Goal: Task Accomplishment & Management: Manage account settings

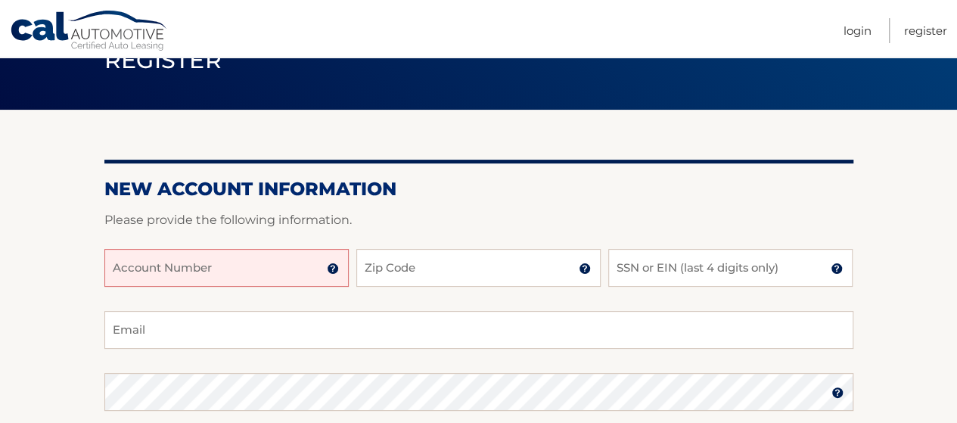
scroll to position [151, 0]
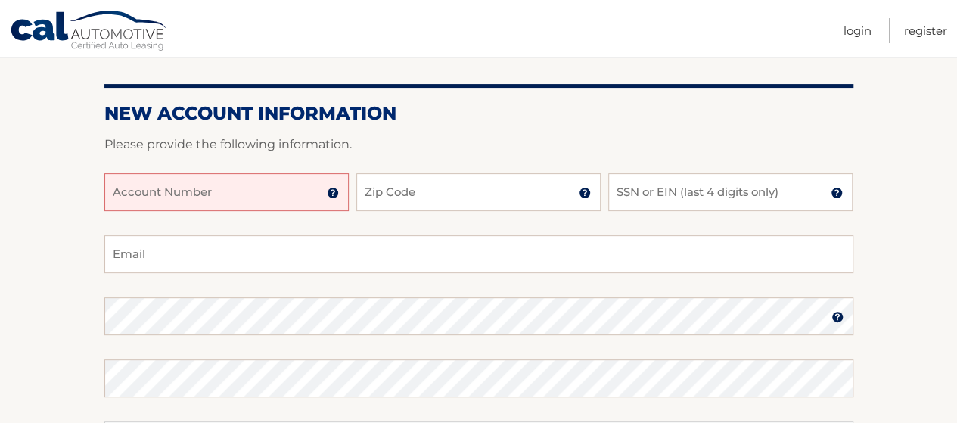
click at [238, 199] on input "Account Number" at bounding box center [226, 192] width 244 height 38
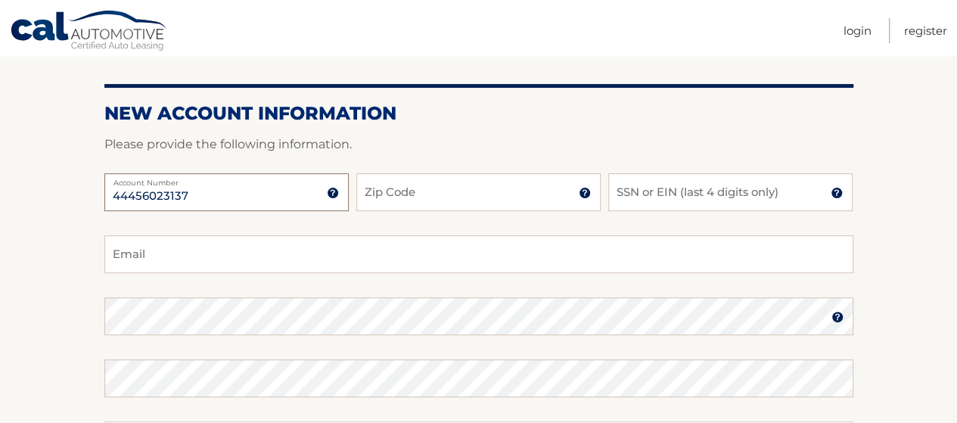
type input "44456023137"
click at [461, 189] on input "Zip Code" at bounding box center [478, 192] width 244 height 38
type input "14580"
click at [636, 188] on input "SSN or EIN (last 4 digits only)" at bounding box center [730, 192] width 244 height 38
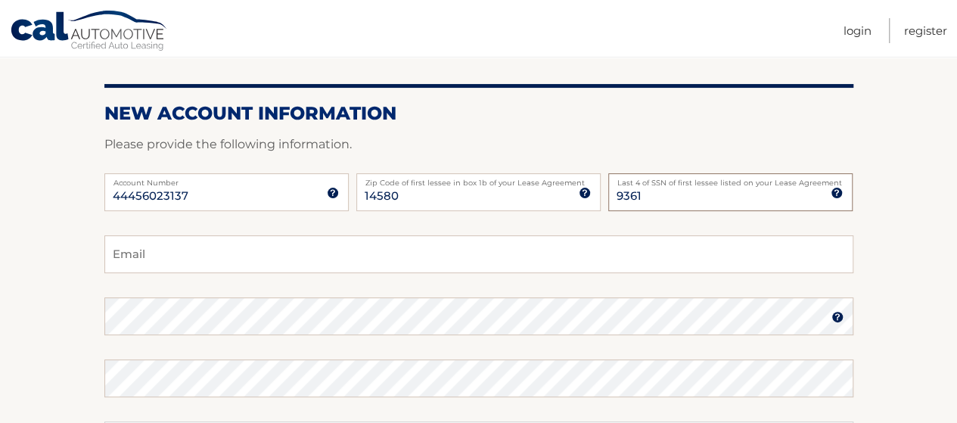
type input "9361"
click at [200, 251] on input "Email" at bounding box center [478, 254] width 749 height 38
type input "apgen32@gmail.com"
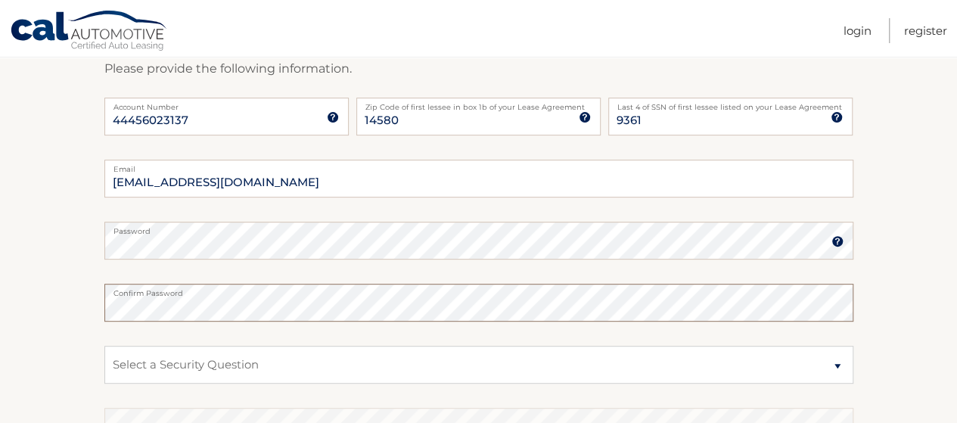
scroll to position [302, 0]
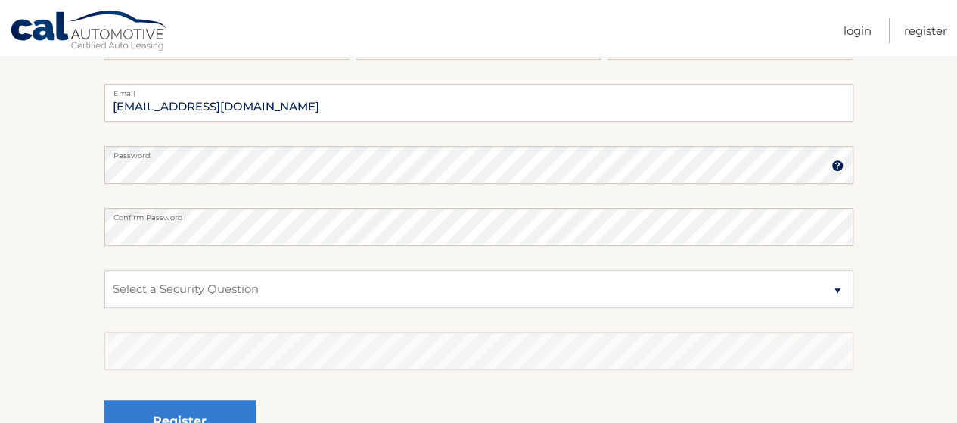
click at [839, 166] on img at bounding box center [837, 166] width 12 height 12
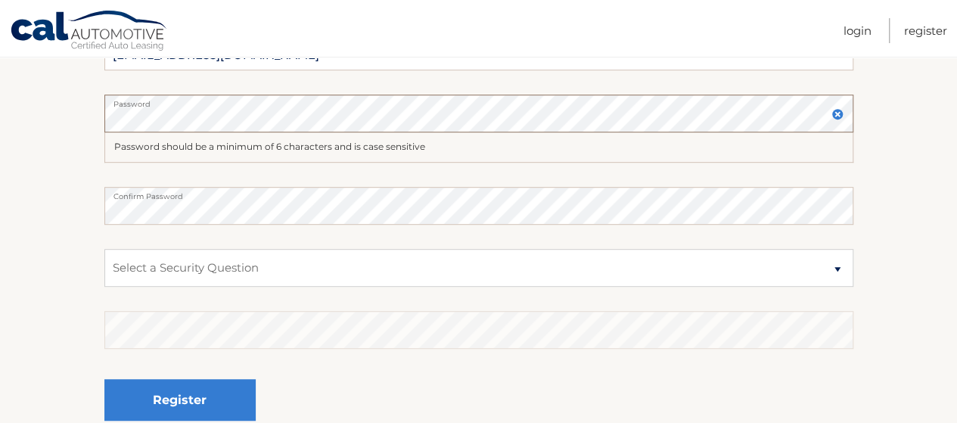
scroll to position [378, 0]
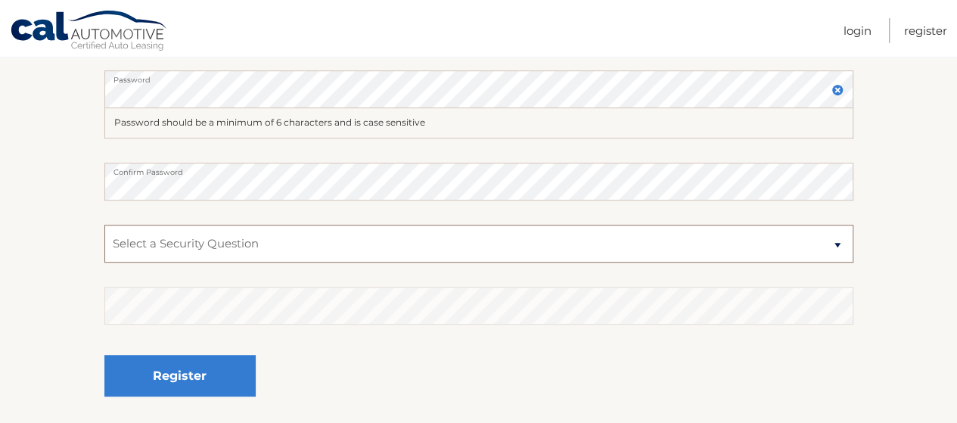
click at [437, 246] on select "Select a Security Question What was the name of your elementary school? What is…" at bounding box center [478, 244] width 749 height 38
select select "1"
click at [104, 225] on select "Select a Security Question What was the name of your elementary school? What is…" at bounding box center [478, 244] width 749 height 38
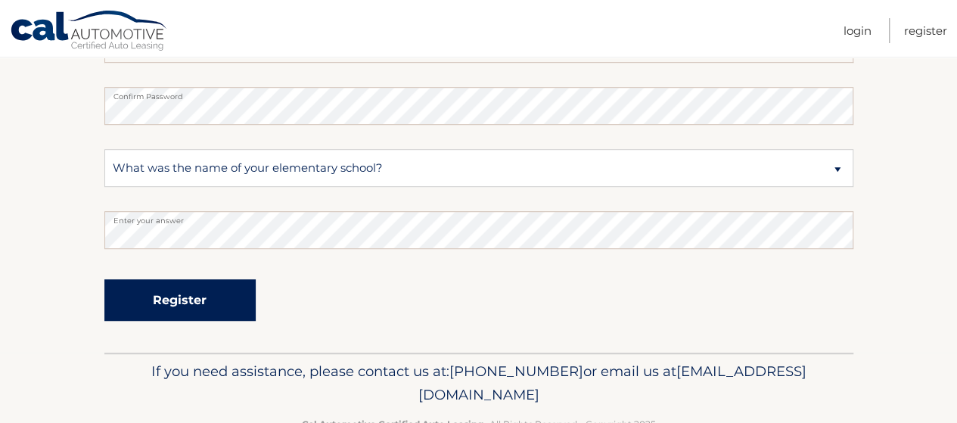
click at [174, 303] on button "Register" at bounding box center [179, 300] width 151 height 42
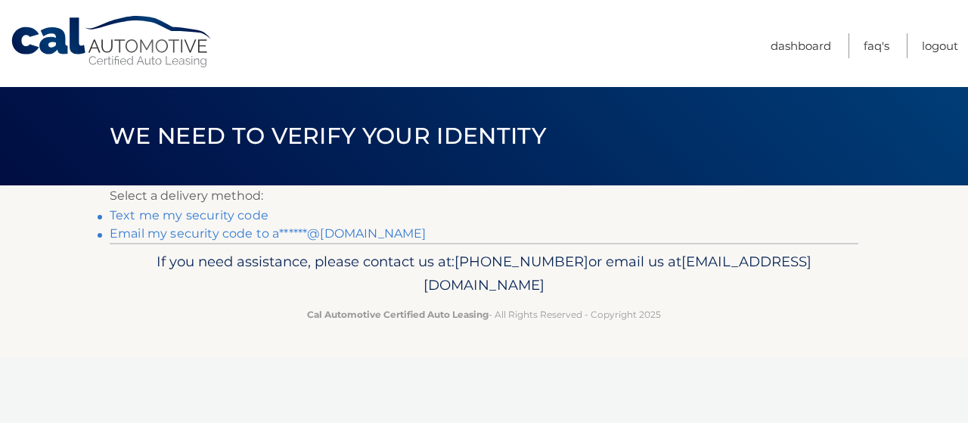
click at [181, 234] on link "Email my security code to a******@[DOMAIN_NAME]" at bounding box center [268, 233] width 317 height 14
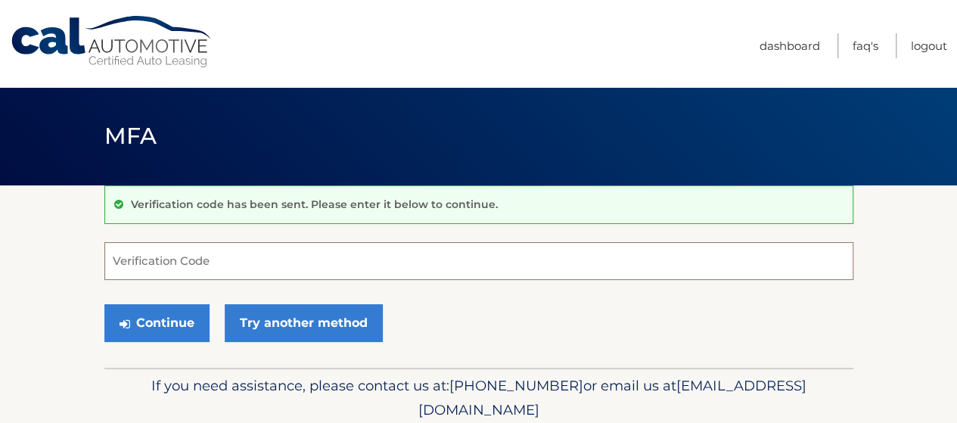
click at [191, 262] on input "Verification Code" at bounding box center [478, 261] width 749 height 38
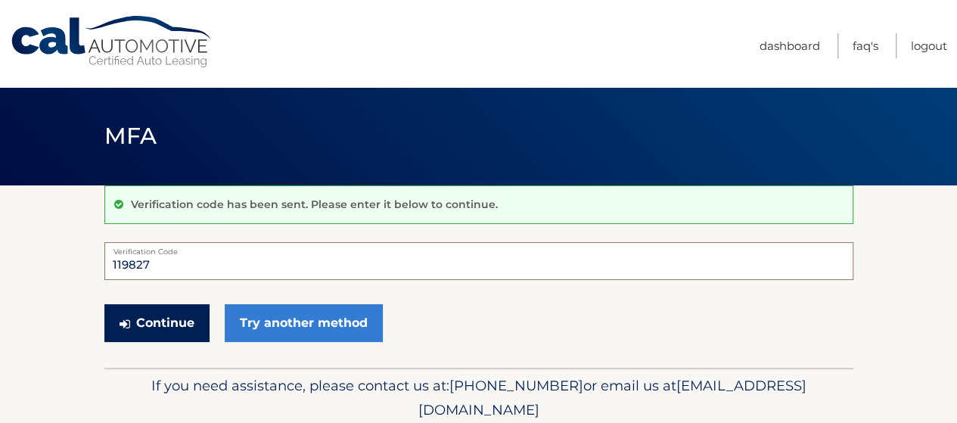
type input "119827"
click at [166, 322] on button "Continue" at bounding box center [156, 323] width 105 height 38
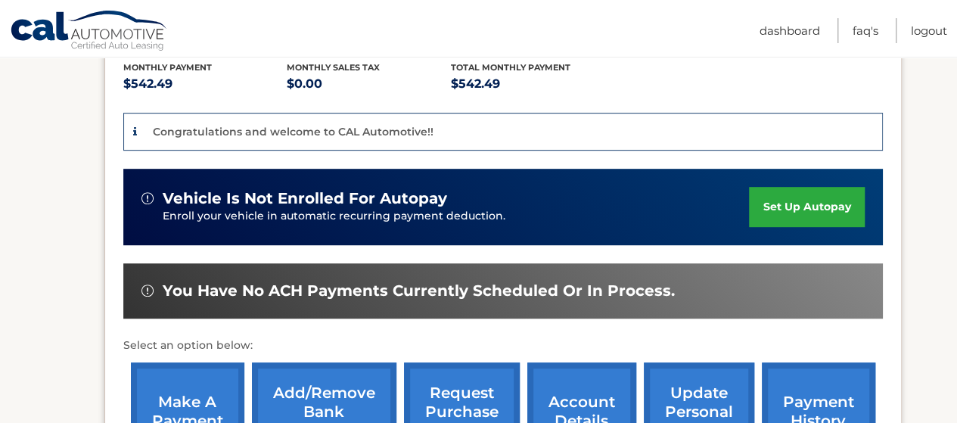
scroll to position [378, 0]
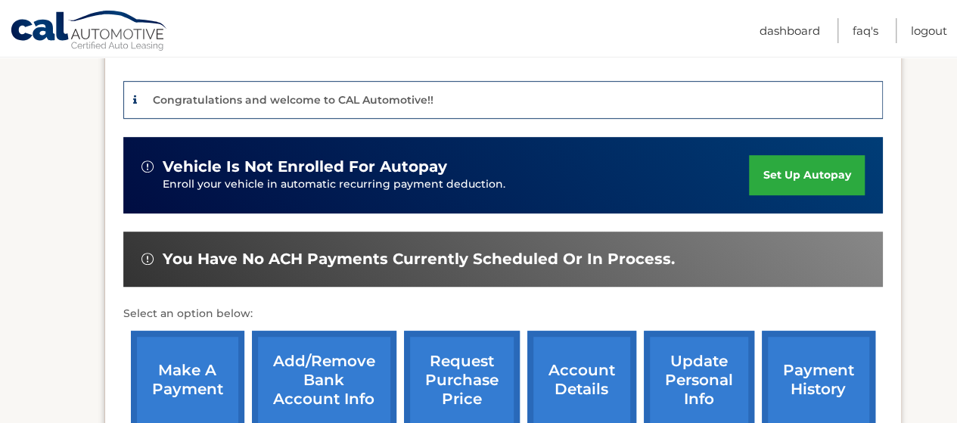
click at [805, 155] on link "set up autopay" at bounding box center [806, 175] width 115 height 40
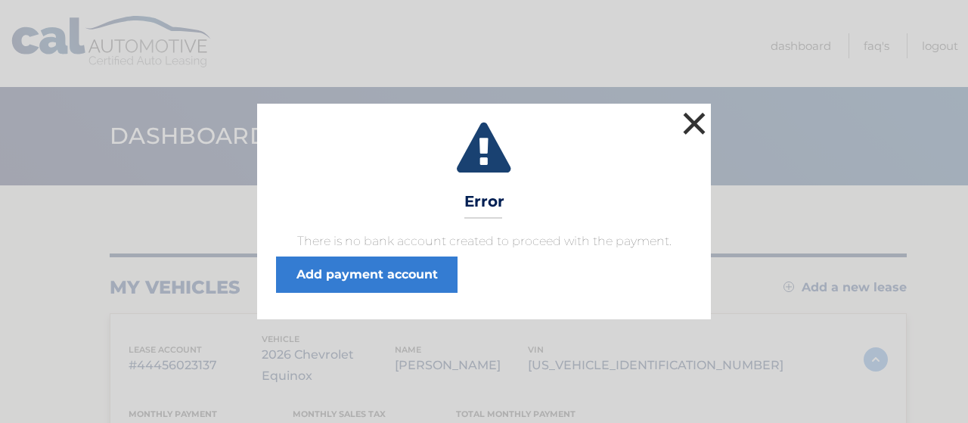
click at [693, 119] on button "×" at bounding box center [694, 123] width 30 height 30
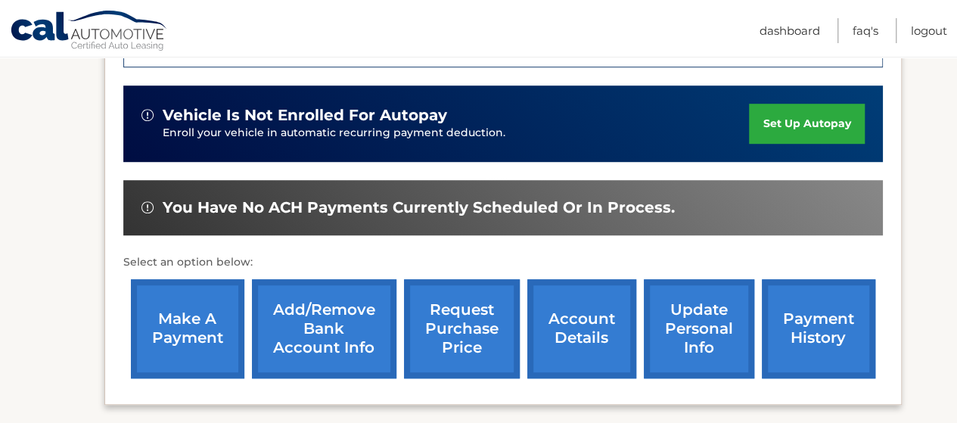
scroll to position [454, 0]
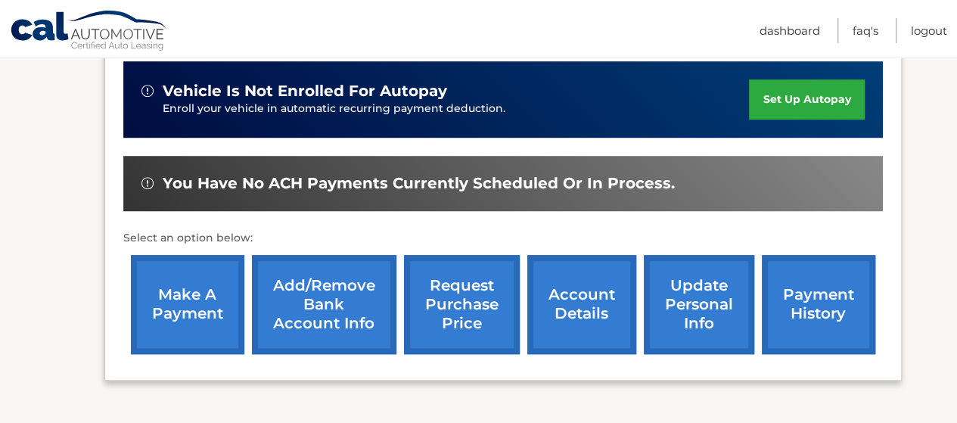
click at [811, 81] on link "set up autopay" at bounding box center [806, 99] width 115 height 40
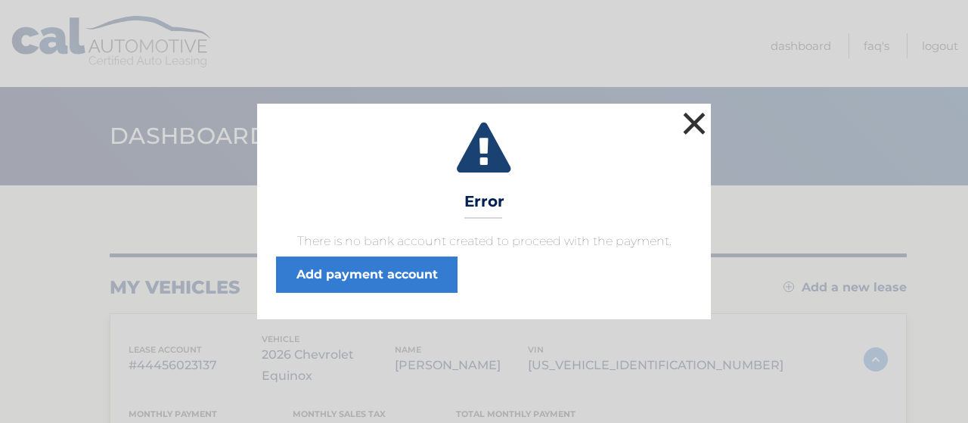
click at [691, 121] on button "×" at bounding box center [694, 123] width 30 height 30
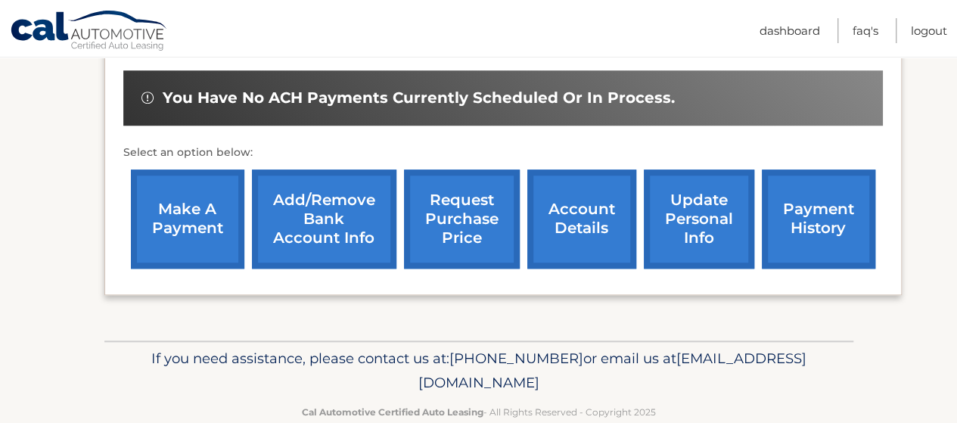
scroll to position [548, 0]
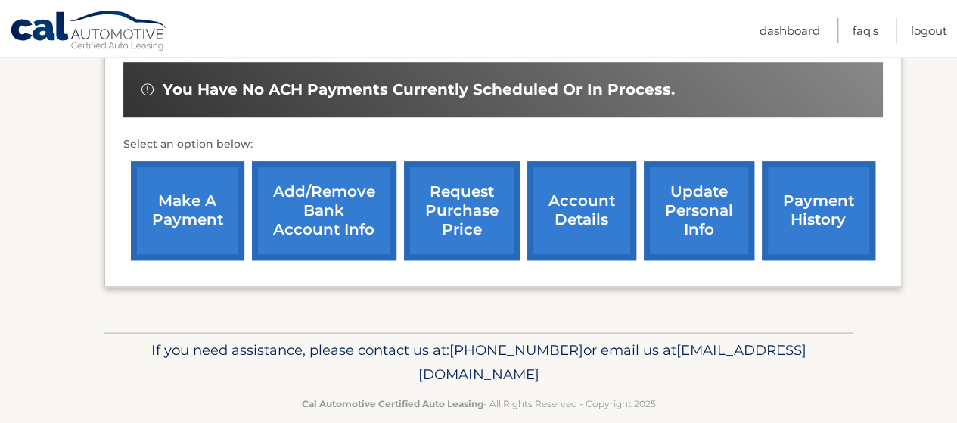
click at [321, 177] on link "Add/Remove bank account info" at bounding box center [324, 210] width 144 height 99
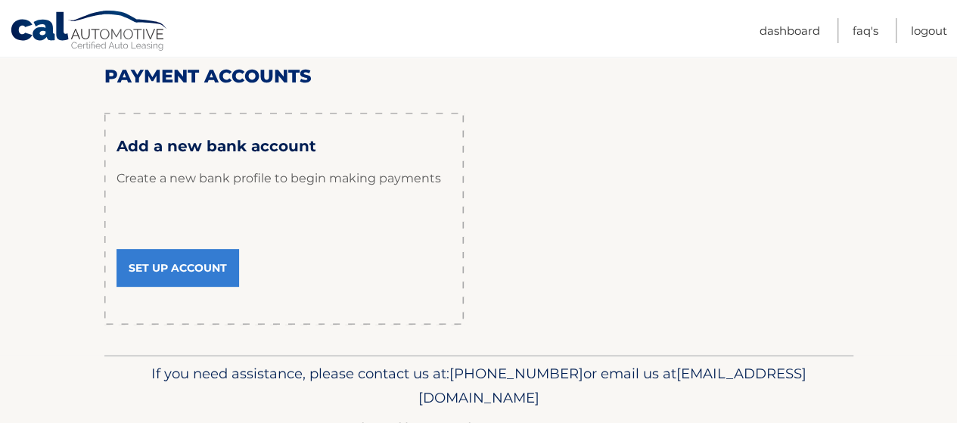
scroll to position [227, 0]
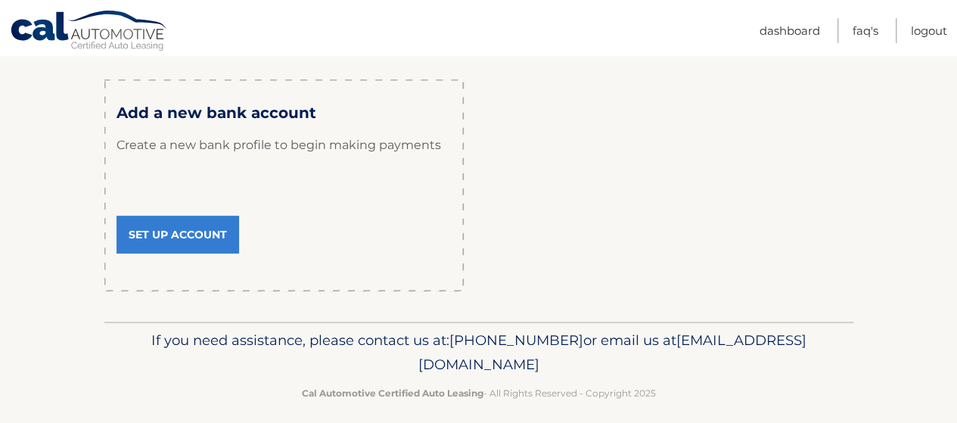
click at [162, 228] on link "Set Up Account" at bounding box center [177, 235] width 123 height 38
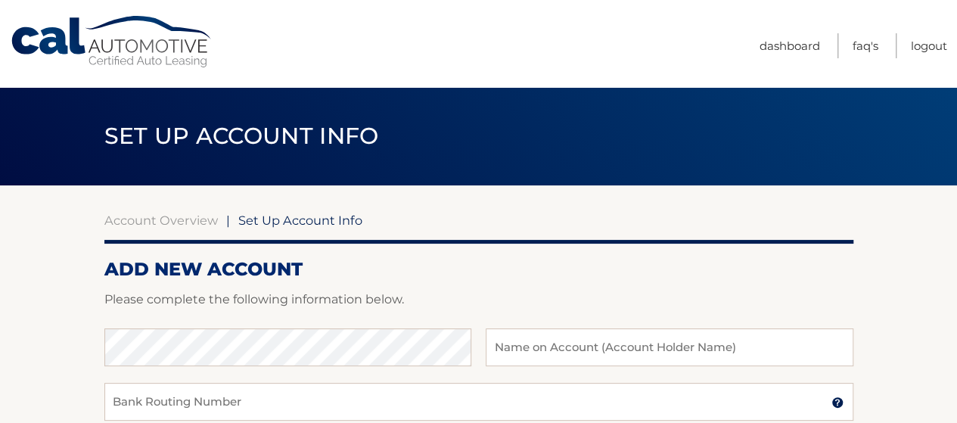
scroll to position [76, 0]
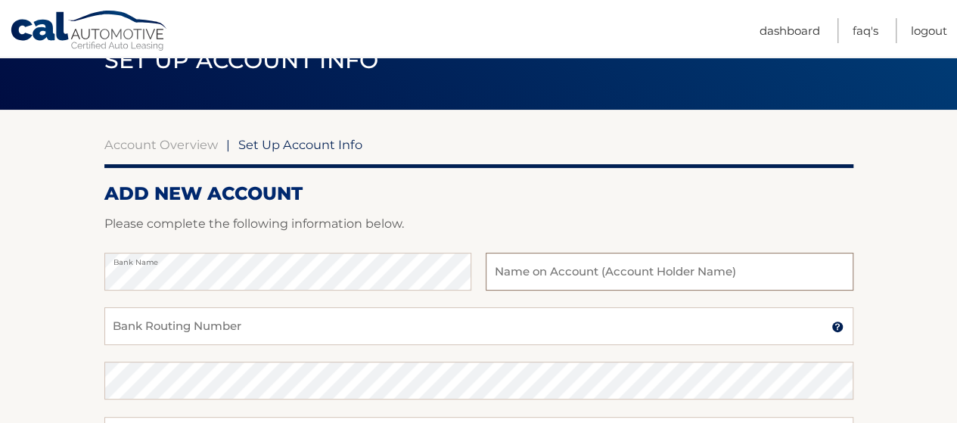
click at [557, 265] on input "text" at bounding box center [668, 272] width 367 height 38
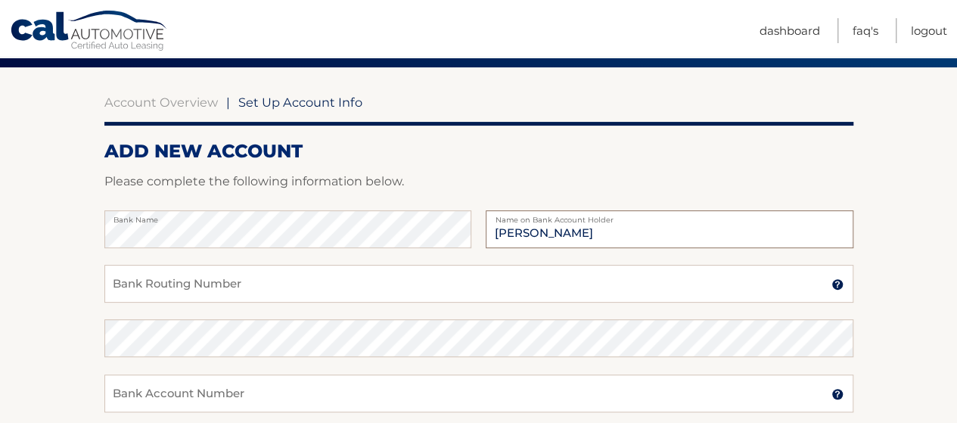
scroll to position [151, 0]
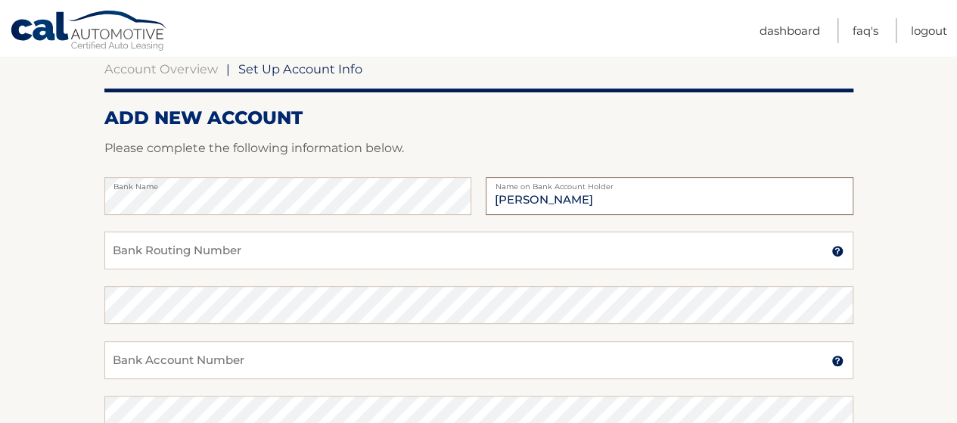
type input "[PERSON_NAME]"
click at [148, 250] on input "Bank Routing Number" at bounding box center [478, 250] width 749 height 38
type input "222371054"
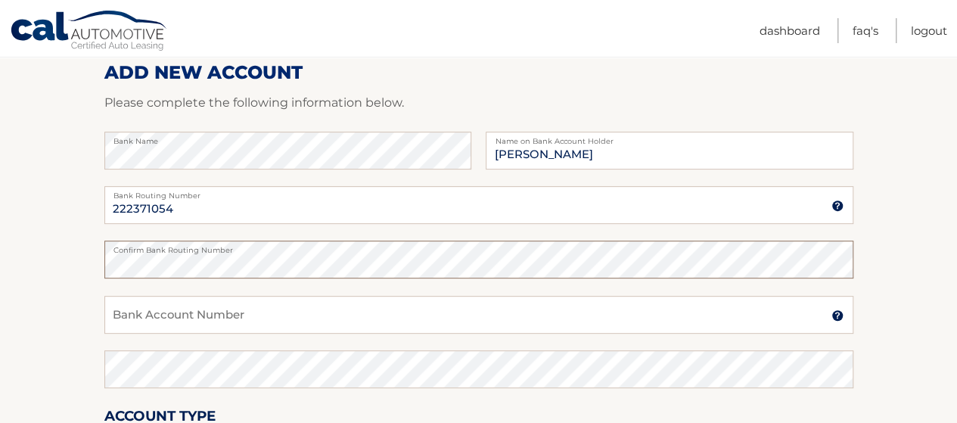
scroll to position [227, 0]
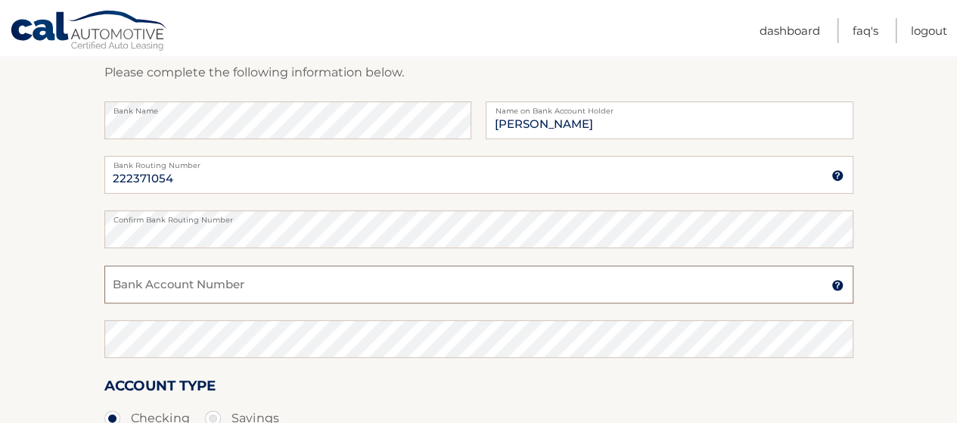
click at [176, 285] on input "Bank Account Number" at bounding box center [478, 284] width 749 height 38
type input "7430006619"
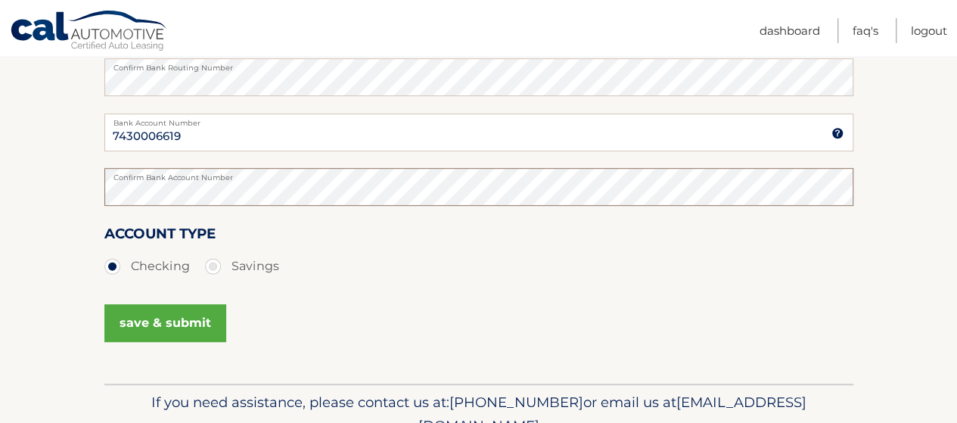
scroll to position [454, 0]
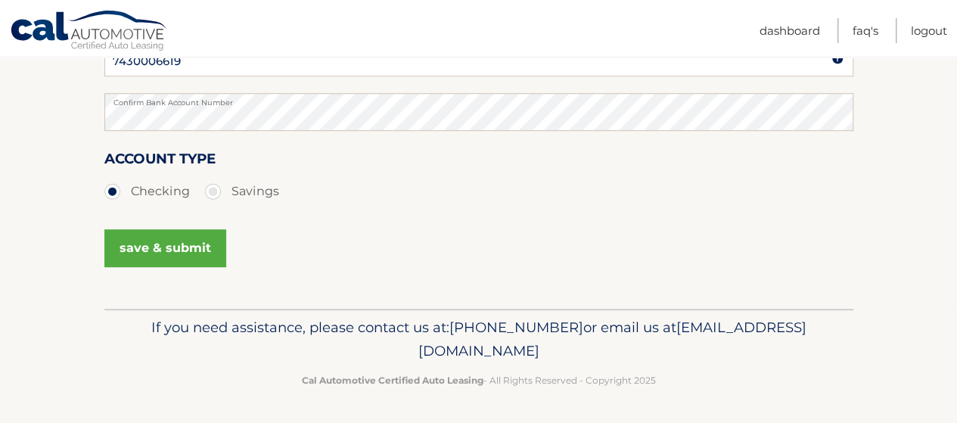
click at [155, 250] on button "save & submit" at bounding box center [165, 248] width 122 height 38
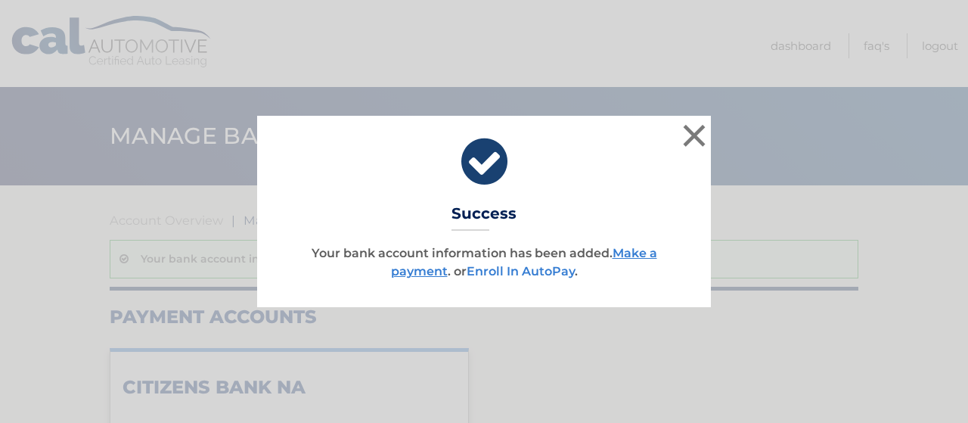
click at [513, 269] on link "Enroll In AutoPay" at bounding box center [521, 271] width 108 height 14
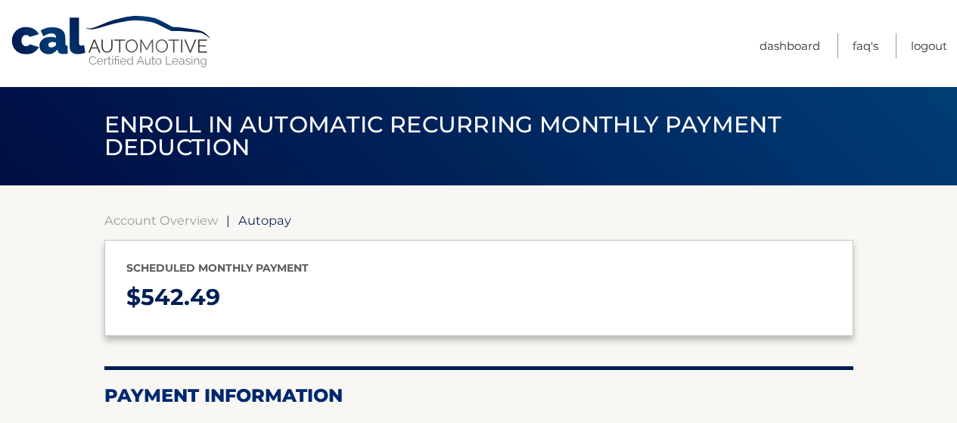
select select "YjRmYTBmMzAtOWM2MC00ZDkyLTk3MmEtNWMxNzk1OWIzMmVi"
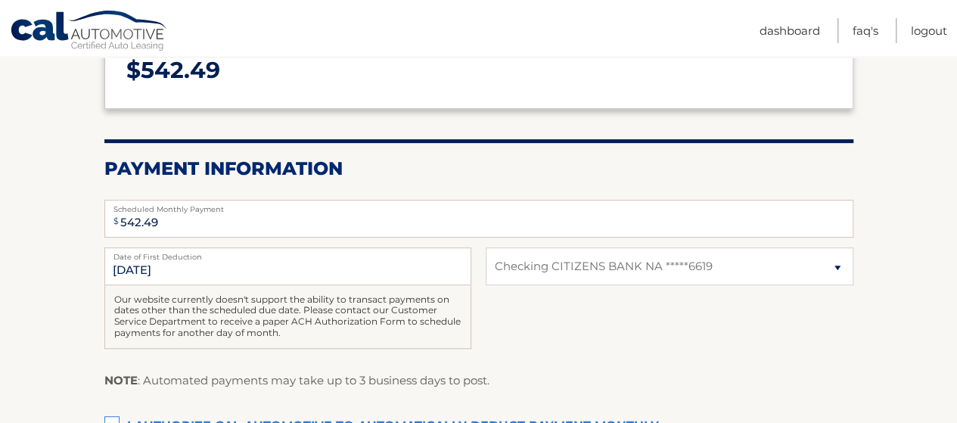
scroll to position [302, 0]
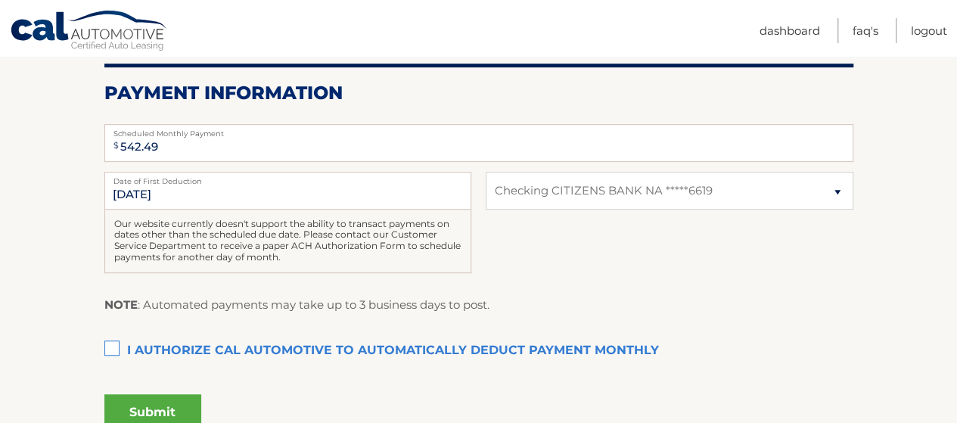
click at [116, 346] on label "I authorize cal automotive to automatically deduct payment monthly This checkbo…" at bounding box center [478, 351] width 749 height 30
click at [0, 0] on input "I authorize cal automotive to automatically deduct payment monthly This checkbo…" at bounding box center [0, 0] width 0 height 0
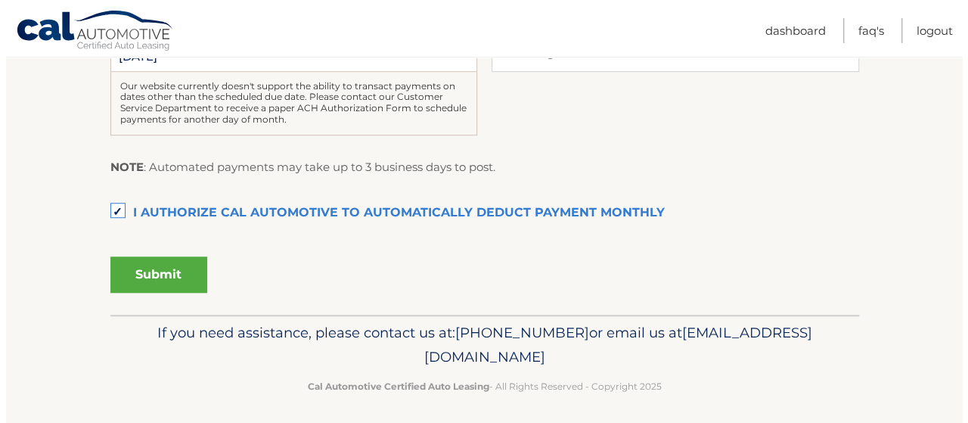
scroll to position [445, 0]
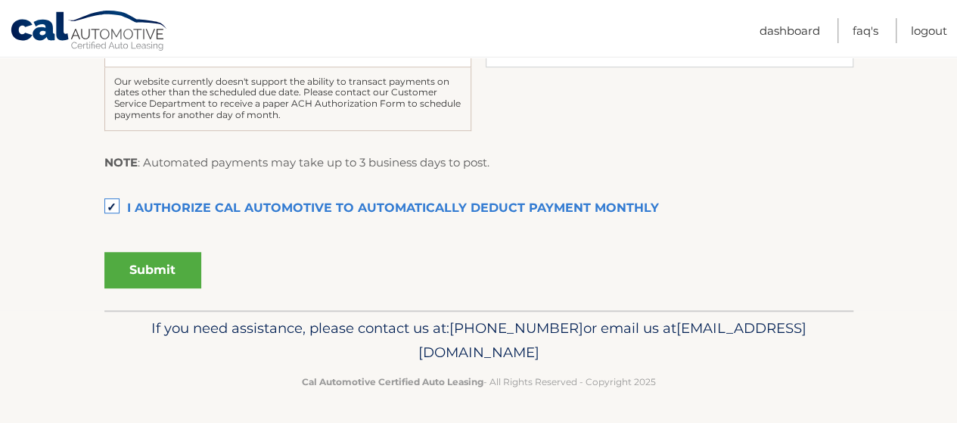
click at [143, 264] on button "Submit" at bounding box center [152, 270] width 97 height 36
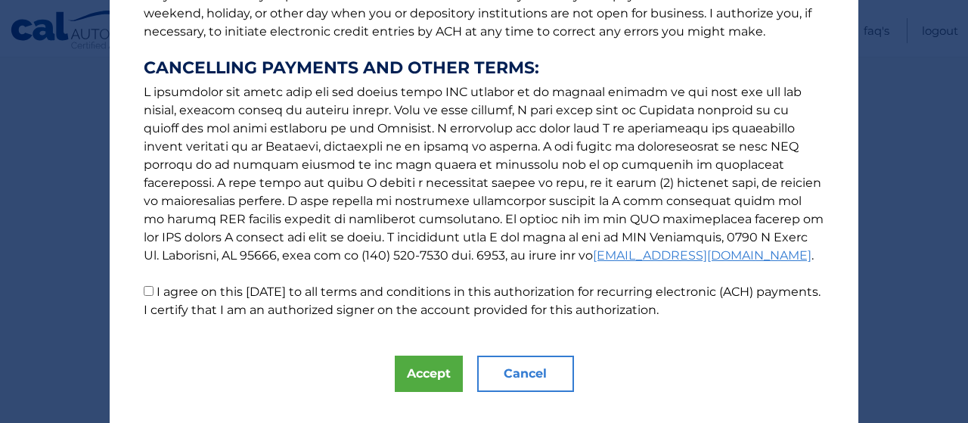
scroll to position [291, 0]
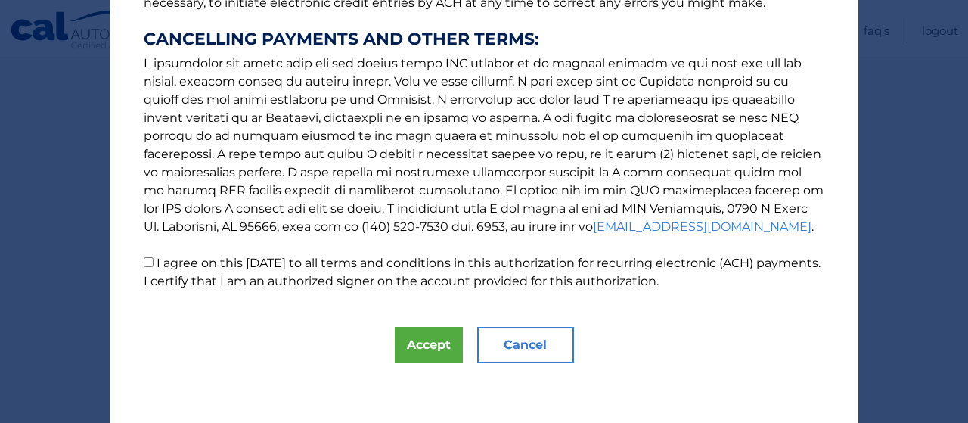
click at [144, 262] on input "I agree on this [DATE] to all terms and conditions in this authorization for re…" at bounding box center [149, 262] width 10 height 10
checkbox input "true"
click at [417, 351] on button "Accept" at bounding box center [429, 345] width 68 height 36
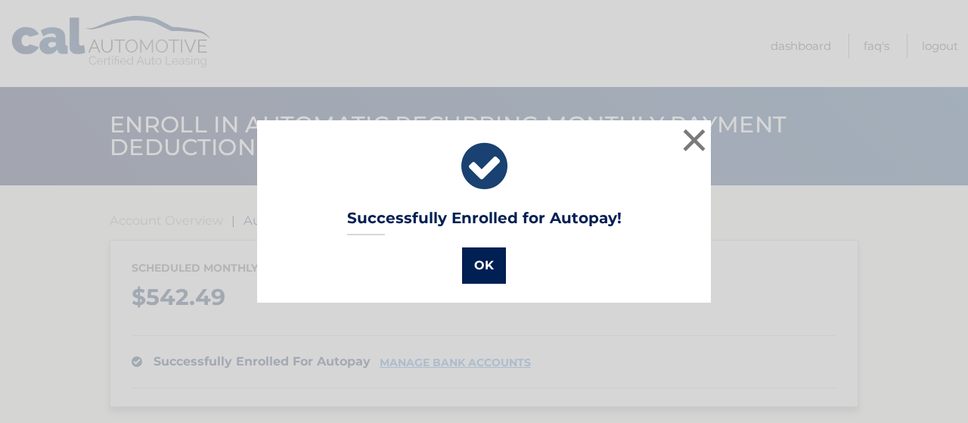
click at [482, 267] on button "OK" at bounding box center [484, 265] width 44 height 36
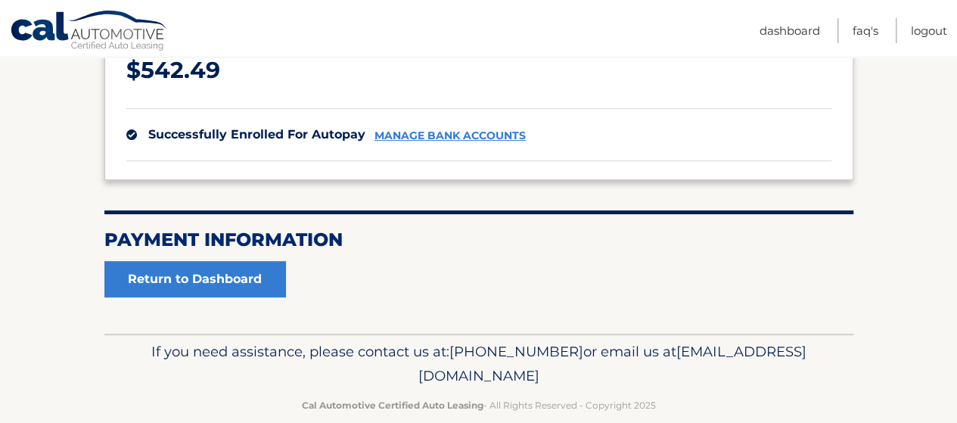
scroll to position [251, 0]
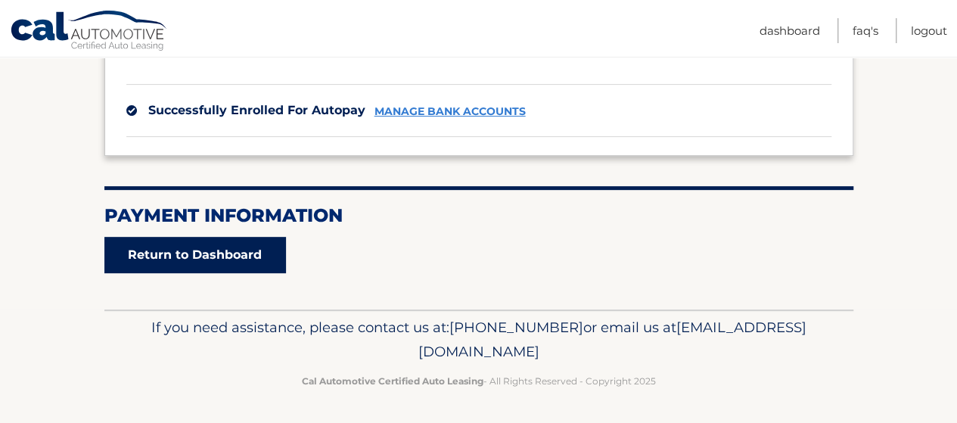
click at [224, 253] on link "Return to Dashboard" at bounding box center [194, 255] width 181 height 36
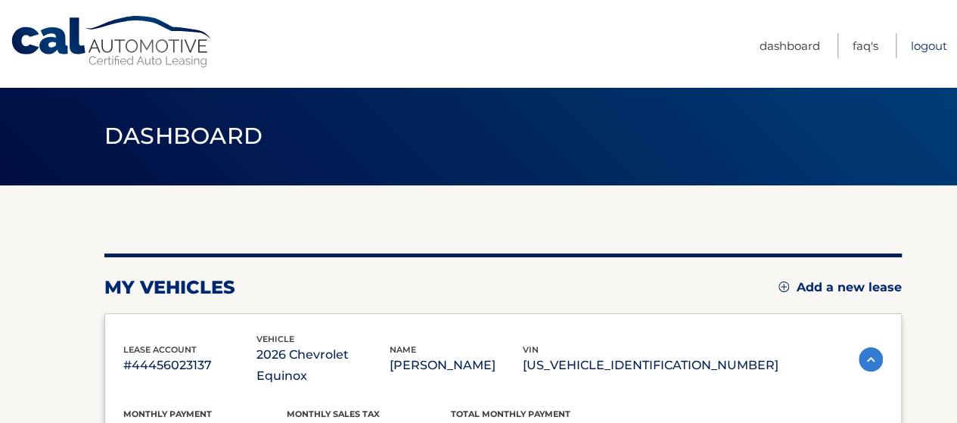
click at [930, 45] on link "Logout" at bounding box center [928, 45] width 36 height 25
